Goal: Information Seeking & Learning: Compare options

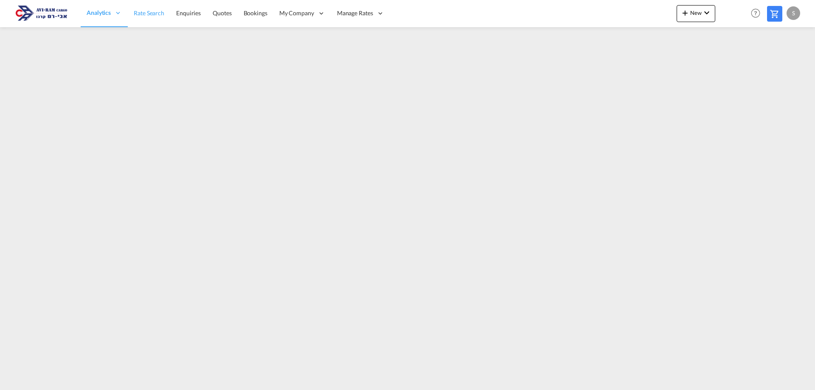
click at [157, 6] on link "Rate Search" at bounding box center [149, 14] width 42 height 28
click at [157, 16] on span "Rate Search" at bounding box center [149, 12] width 31 height 7
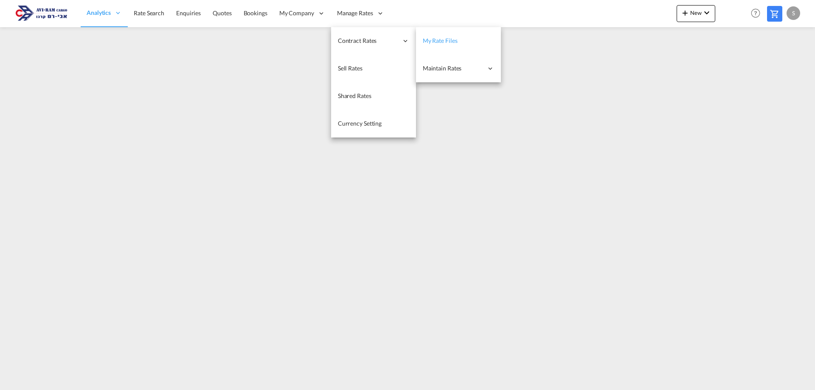
click at [447, 33] on link "My Rate Files" at bounding box center [458, 41] width 85 height 28
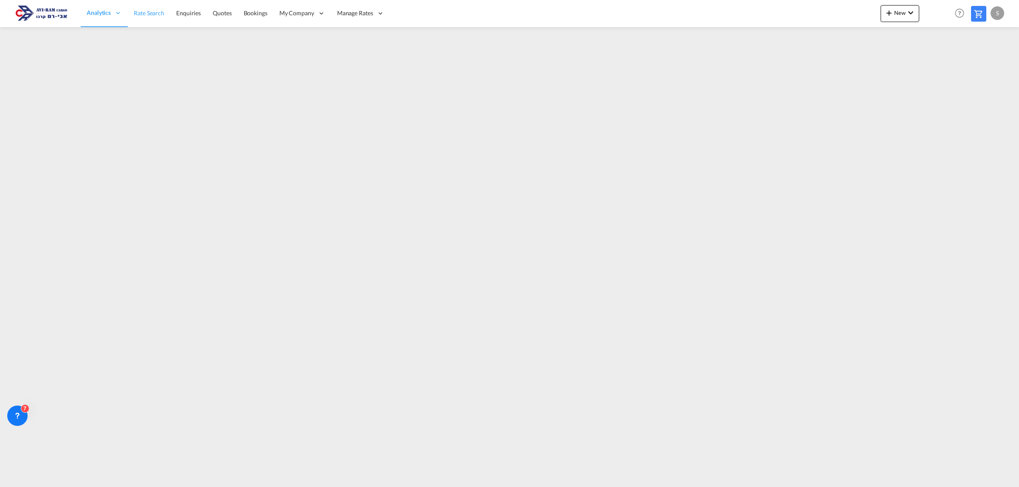
click at [140, 9] on span "Rate Search" at bounding box center [149, 13] width 31 height 8
click at [93, 15] on span "Analytics" at bounding box center [99, 12] width 24 height 8
click at [131, 9] on link "Rate Search" at bounding box center [149, 14] width 42 height 28
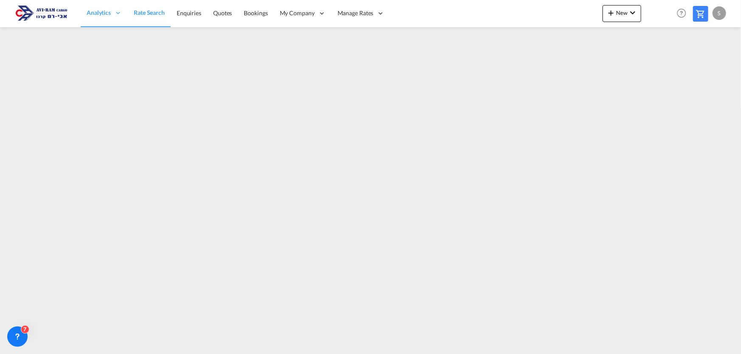
click at [150, 14] on span "Rate Search" at bounding box center [149, 12] width 31 height 7
click at [149, 14] on span "Rate Search" at bounding box center [149, 12] width 31 height 7
click at [146, 11] on span "Rate Search" at bounding box center [149, 12] width 31 height 7
